Goal: Task Accomplishment & Management: Manage account settings

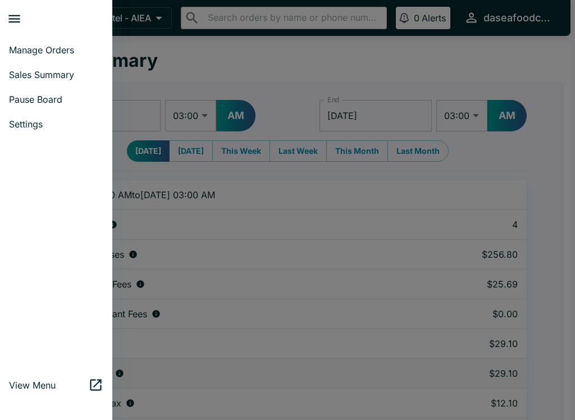
select select "03:00"
click at [70, 80] on span "Sales Summary" at bounding box center [56, 74] width 94 height 11
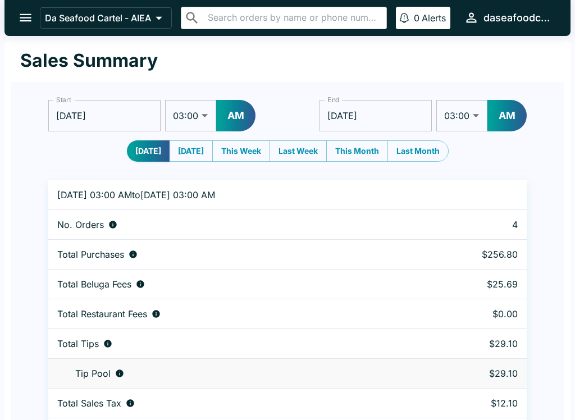
click at [26, 32] on button "open drawer" at bounding box center [25, 17] width 29 height 29
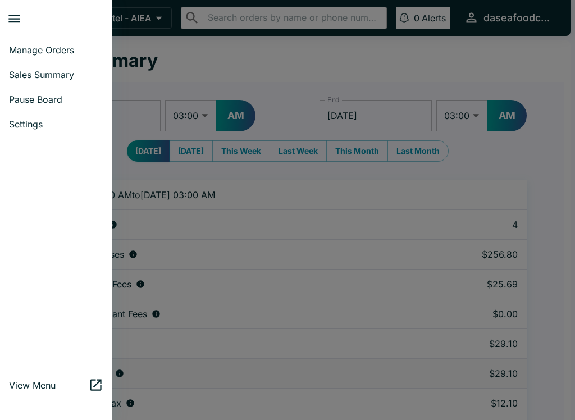
click at [48, 51] on span "Manage Orders" at bounding box center [56, 49] width 94 height 11
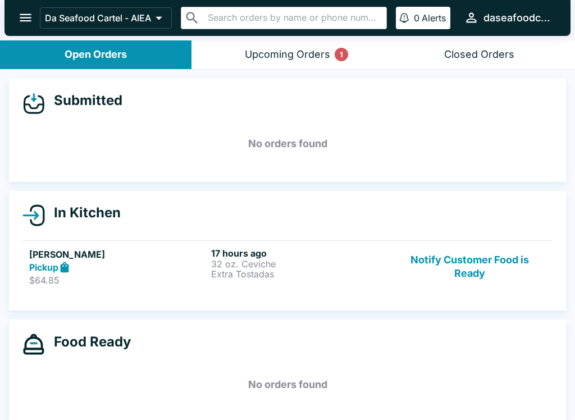
click at [473, 269] on button "Notify Customer Food is Ready" at bounding box center [470, 267] width 152 height 39
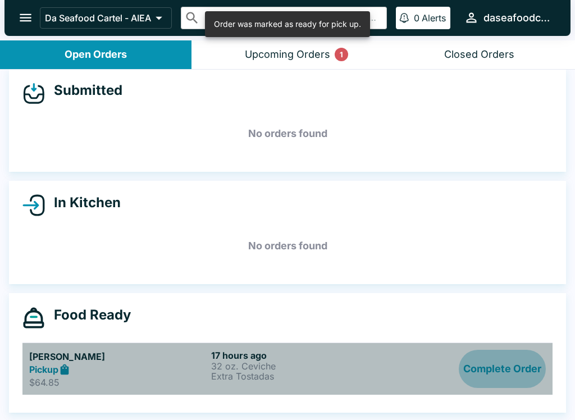
scroll to position [10, 0]
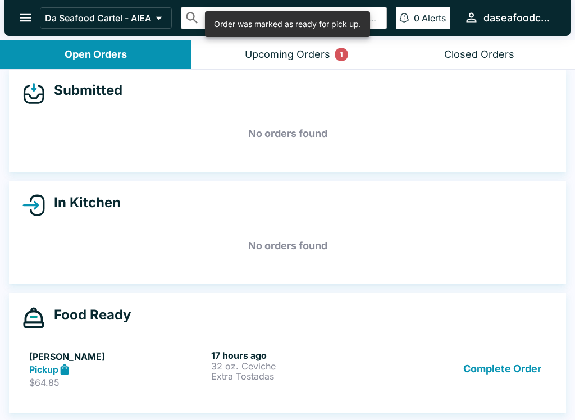
click at [485, 371] on button "Complete Order" at bounding box center [502, 369] width 87 height 39
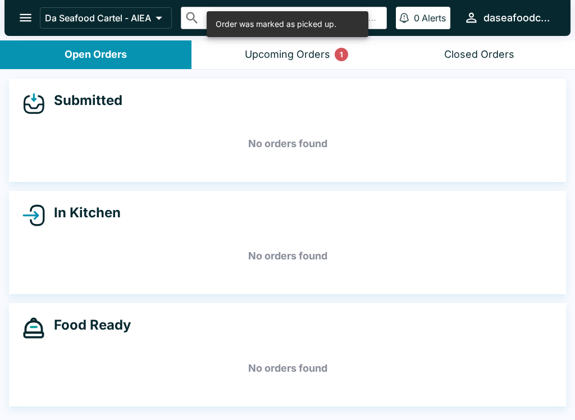
click at [295, 54] on div "Upcoming Orders 1" at bounding box center [287, 54] width 85 height 13
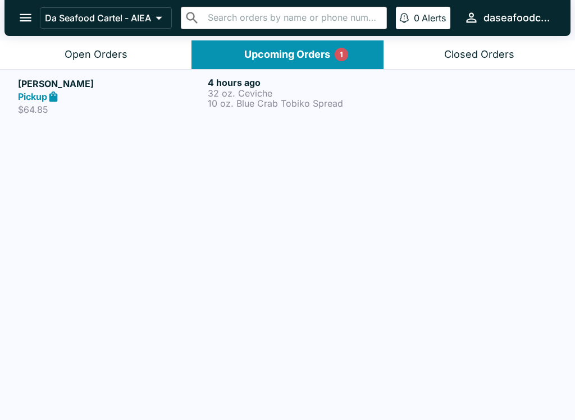
click at [257, 99] on p "10 oz. Blue Crab Tobiko Spread" at bounding box center [300, 103] width 185 height 10
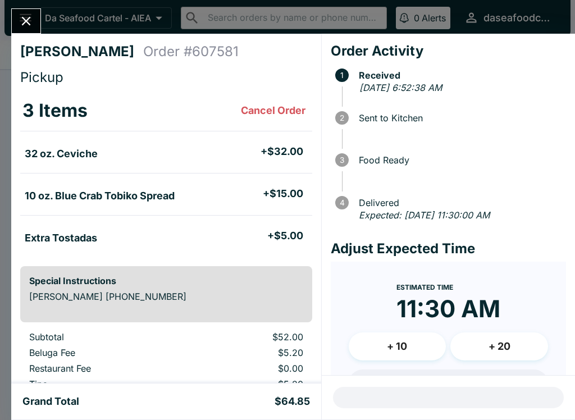
click at [20, 22] on icon "Close" at bounding box center [26, 20] width 15 height 15
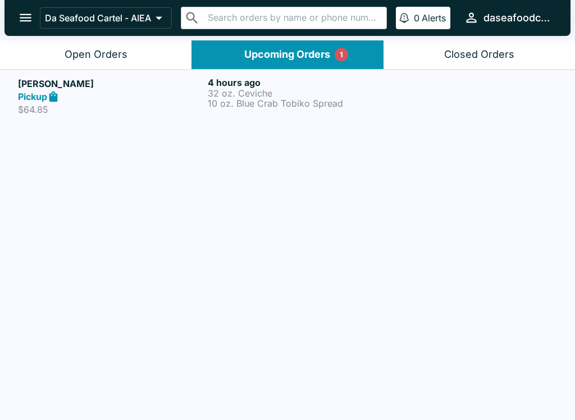
click at [81, 67] on button "Open Orders" at bounding box center [96, 54] width 192 height 29
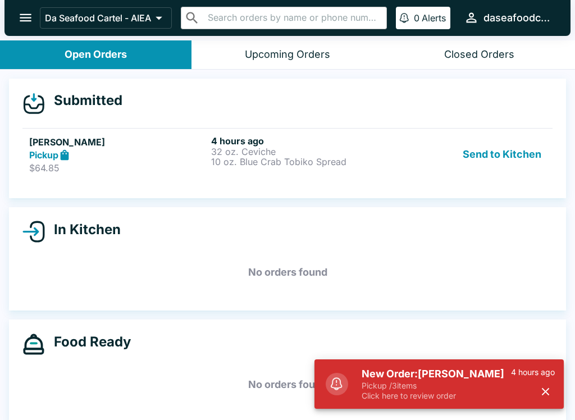
click at [405, 159] on div "Send to Kitchen" at bounding box center [470, 154] width 152 height 39
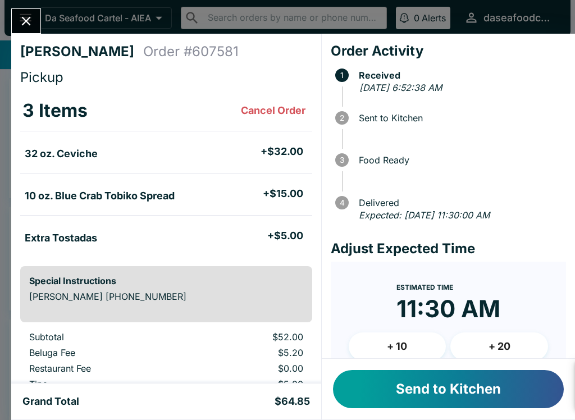
click at [542, 399] on div "New Order: [PERSON_NAME] Pickup / 3 items Click here to review order 4 hours ago" at bounding box center [439, 384] width 249 height 49
click at [529, 388] on button "Send to Kitchen" at bounding box center [448, 389] width 231 height 38
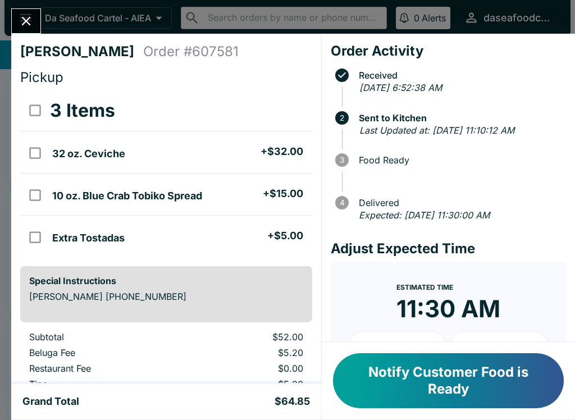
click at [24, 12] on button "Close" at bounding box center [26, 21] width 29 height 24
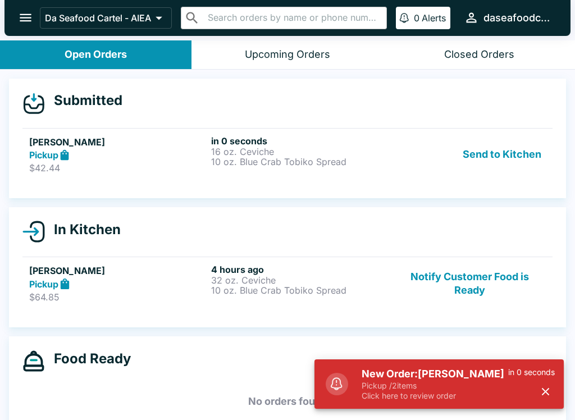
click at [366, 394] on p "Click here to review order" at bounding box center [435, 396] width 147 height 10
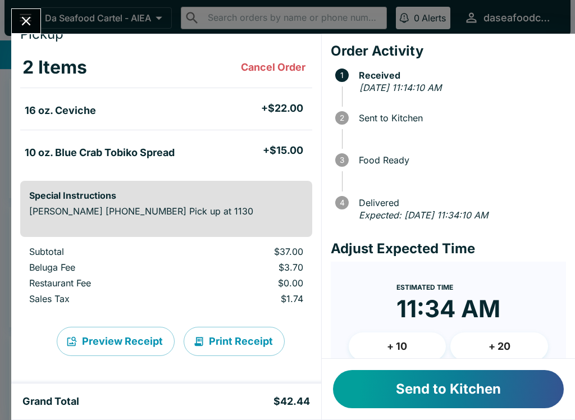
scroll to position [43, 0]
click at [447, 394] on button "Send to Kitchen" at bounding box center [448, 389] width 231 height 38
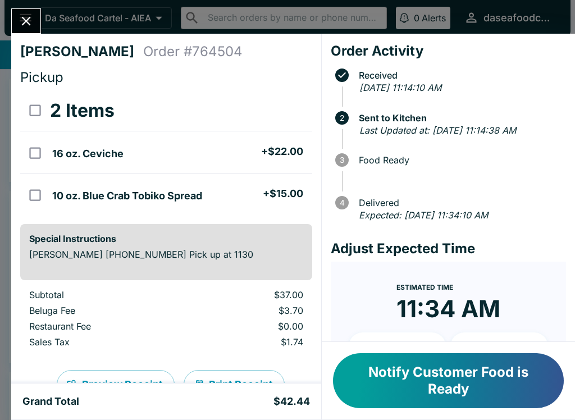
scroll to position [0, 0]
click at [21, 21] on icon "Close" at bounding box center [26, 20] width 15 height 15
